Goal: Browse casually

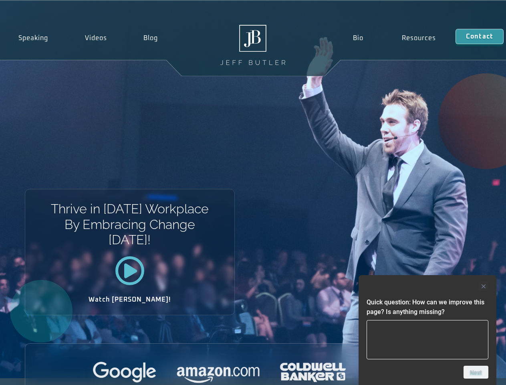
click at [253, 192] on div "Thrive in [DATE] Workplace By Embracing Change [DATE]! Watch [PERSON_NAME]!" at bounding box center [253, 189] width 506 height 377
click at [427, 286] on div at bounding box center [428, 286] width 122 height 10
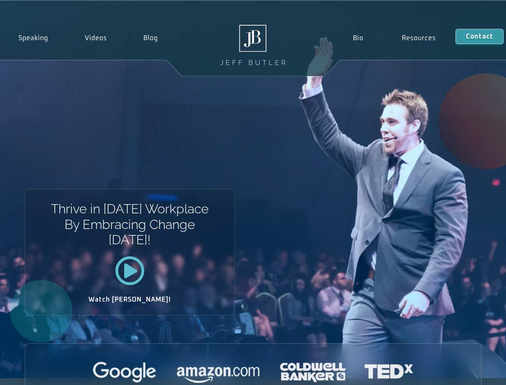
click at [476, 372] on div at bounding box center [253, 372] width 456 height 22
